Goal: Task Accomplishment & Management: Use online tool/utility

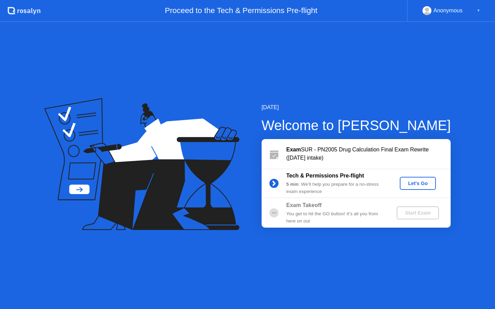
click at [423, 179] on button "Let's Go" at bounding box center [418, 183] width 36 height 13
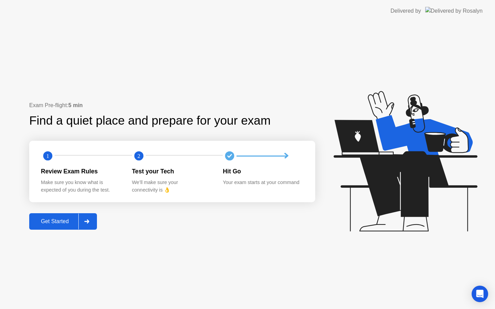
click at [80, 221] on div at bounding box center [86, 222] width 16 height 16
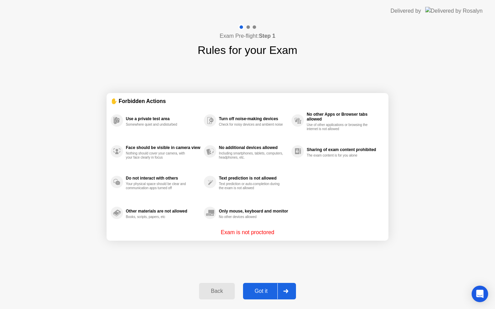
click at [251, 285] on button "Got it" at bounding box center [269, 291] width 53 height 16
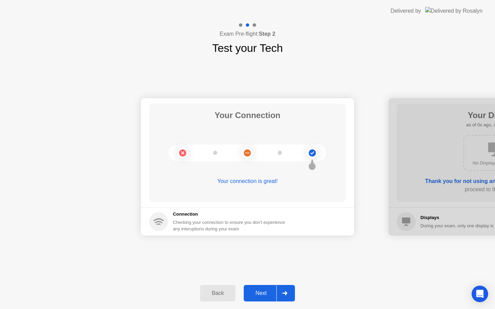
click at [282, 289] on div at bounding box center [284, 293] width 16 height 16
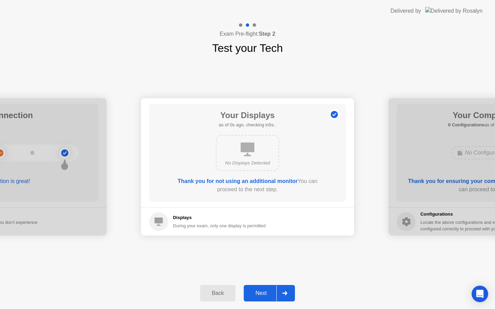
click at [282, 289] on div at bounding box center [284, 293] width 16 height 16
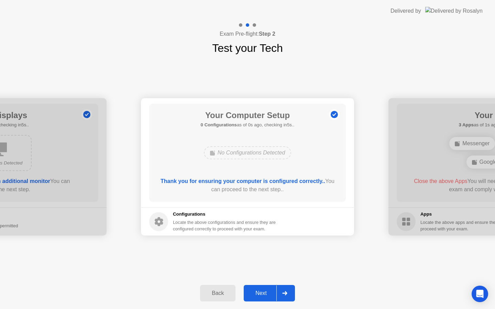
click at [282, 289] on div at bounding box center [284, 293] width 16 height 16
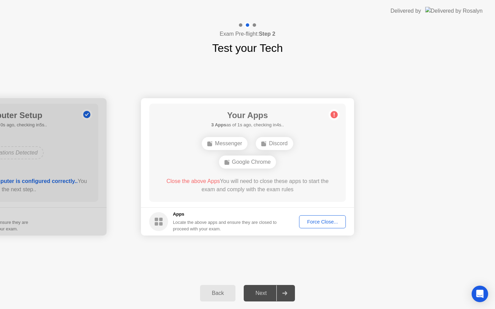
click at [321, 219] on div "Force Close..." at bounding box center [322, 221] width 42 height 5
